Goal: Task Accomplishment & Management: Manage account settings

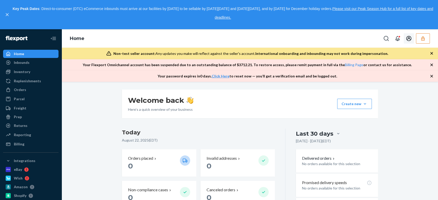
click at [424, 38] on icon "button" at bounding box center [422, 38] width 5 height 5
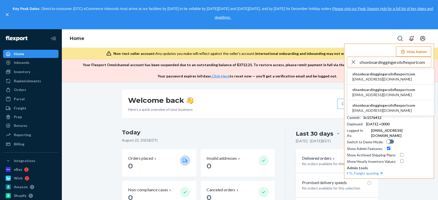
type input "sfnonboardinggingeroilsflexportcom"
click at [370, 74] on span "sfnonboardinggingeroilsflexportcom" at bounding box center [383, 74] width 63 height 5
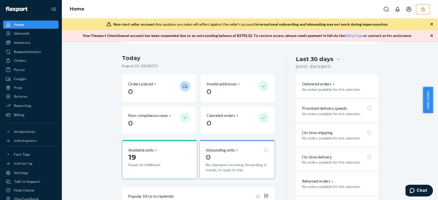
scroll to position [65, 0]
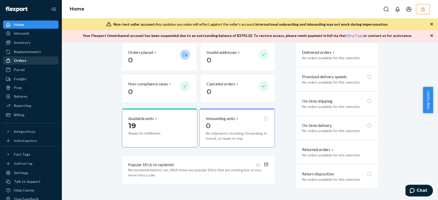
click at [24, 62] on div "Orders" at bounding box center [20, 60] width 12 height 5
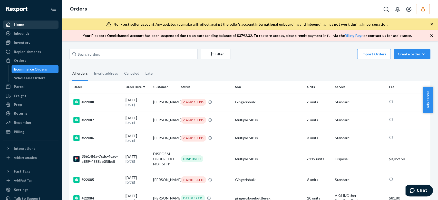
click at [22, 25] on div "Home" at bounding box center [19, 24] width 10 height 5
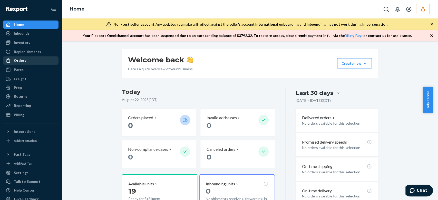
click at [25, 57] on div "Orders" at bounding box center [31, 60] width 54 height 7
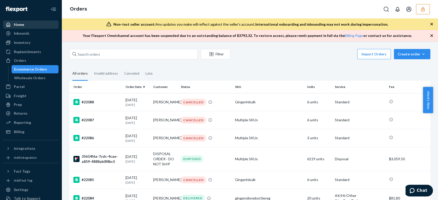
click at [18, 25] on div "Home" at bounding box center [19, 24] width 10 height 5
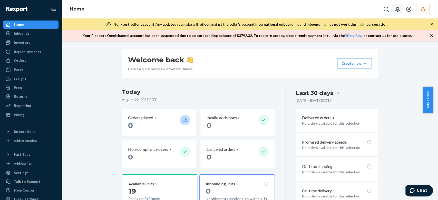
drag, startPoint x: 420, startPoint y: 5, endPoint x: 412, endPoint y: 8, distance: 9.0
click at [420, 5] on button "button" at bounding box center [422, 9] width 14 height 10
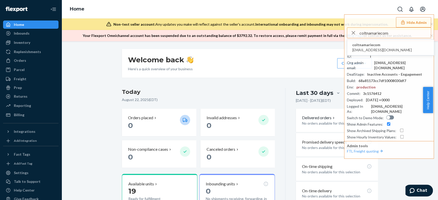
type input "coltnamariecom"
click at [380, 45] on span "coltnamariecom" at bounding box center [381, 44] width 59 height 5
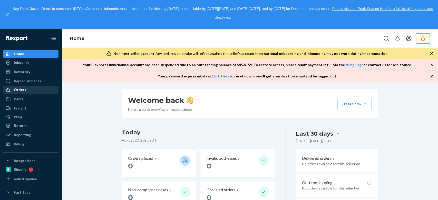
click at [26, 87] on div "Orders" at bounding box center [31, 89] width 54 height 7
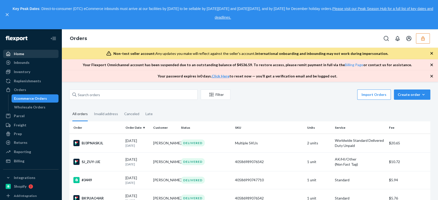
click at [31, 55] on div "Home" at bounding box center [31, 53] width 54 height 7
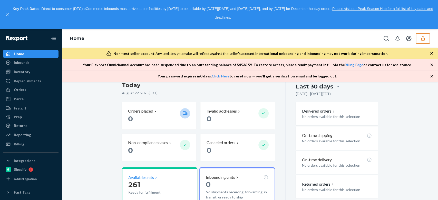
scroll to position [103, 0]
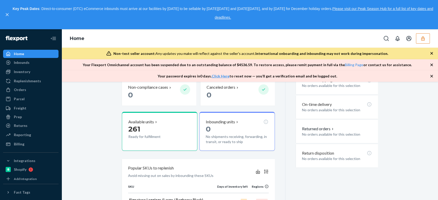
click at [420, 37] on icon "button" at bounding box center [422, 38] width 5 height 5
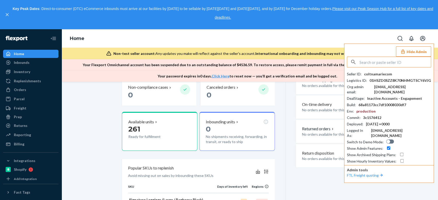
paste input "ywpantherimportscom"
type input "ywpantherimportscom"
click at [375, 75] on span "ywpantherimportscom" at bounding box center [381, 74] width 59 height 5
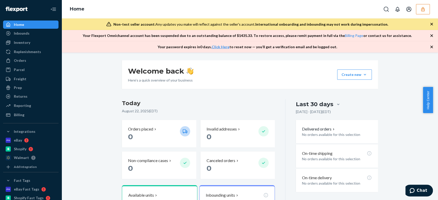
click at [424, 10] on button "button" at bounding box center [422, 9] width 14 height 10
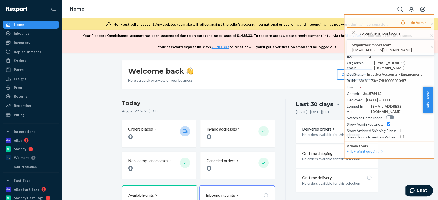
type input "ywpantherimportscom"
click at [357, 11] on div "Home Hide Admin ywpantherimportscom ywpantherimportscom yw@pantherimports.com S…" at bounding box center [250, 9] width 376 height 18
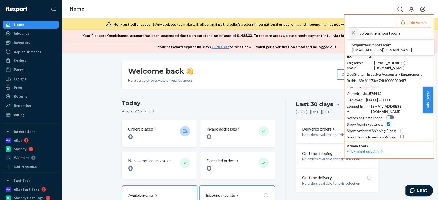
click at [353, 34] on icon "button" at bounding box center [353, 33] width 6 height 10
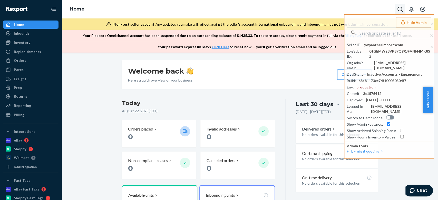
click at [402, 10] on button "Open Search Box" at bounding box center [399, 9] width 10 height 10
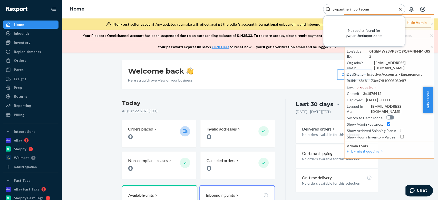
type input "ywpantherimportscom"
click at [400, 8] on icon "Close Search" at bounding box center [400, 9] width 3 height 3
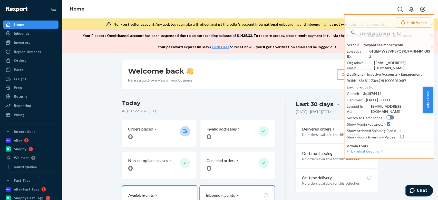
click at [401, 167] on div "Welcome back Here’s a quick overview of your business Create new Create new inb…" at bounding box center [249, 163] width 368 height 206
click at [379, 34] on input "text" at bounding box center [394, 33] width 71 height 10
drag, startPoint x: 379, startPoint y: 34, endPoint x: 34, endPoint y: 60, distance: 346.2
click at [36, 59] on div "Orders" at bounding box center [31, 60] width 54 height 7
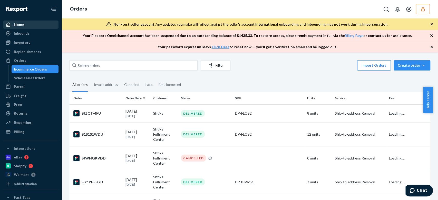
click at [23, 24] on div "Home" at bounding box center [19, 24] width 10 height 5
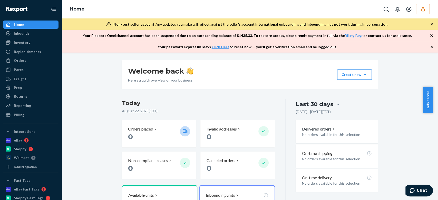
click at [422, 10] on icon "button" at bounding box center [422, 9] width 3 height 4
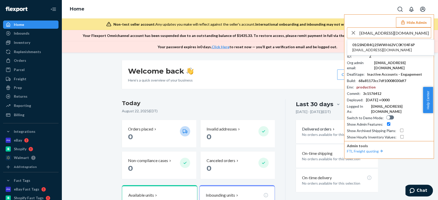
type input "[EMAIL_ADDRESS][DOMAIN_NAME]"
click at [411, 47] on span "01GSNDR4Q25WWH62VC0KYJ4F6P" at bounding box center [383, 44] width 63 height 5
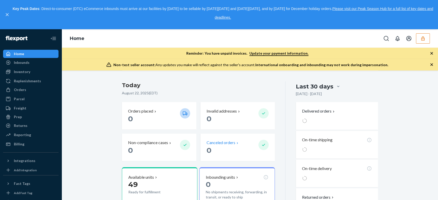
scroll to position [68, 0]
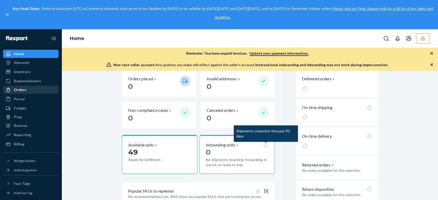
click at [29, 87] on div "Orders" at bounding box center [31, 89] width 54 height 7
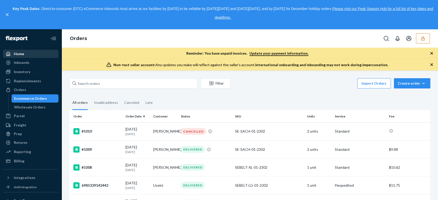
click at [23, 53] on div "Home" at bounding box center [19, 53] width 10 height 5
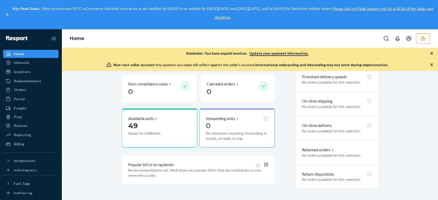
scroll to position [95, 0]
click at [423, 38] on icon "button" at bounding box center [422, 38] width 3 height 4
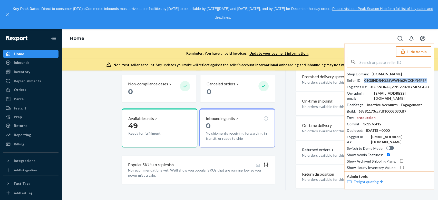
click at [402, 80] on div "01GSNDR4Q25WWH62VC0KYJ4F6P" at bounding box center [395, 80] width 63 height 5
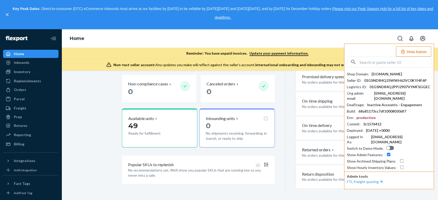
click at [388, 61] on input "text" at bounding box center [394, 62] width 71 height 10
paste input "[EMAIL_ADDRESS][DOMAIN_NAME]"
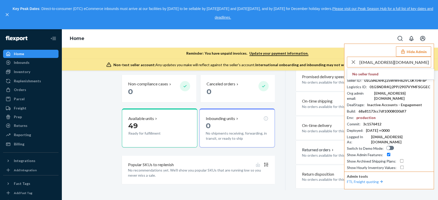
type input "[EMAIL_ADDRESS][DOMAIN_NAME]"
click at [377, 75] on span "tonyeghazzoulgmailcom" at bounding box center [381, 74] width 59 height 5
